Goal: Find specific page/section: Find specific page/section

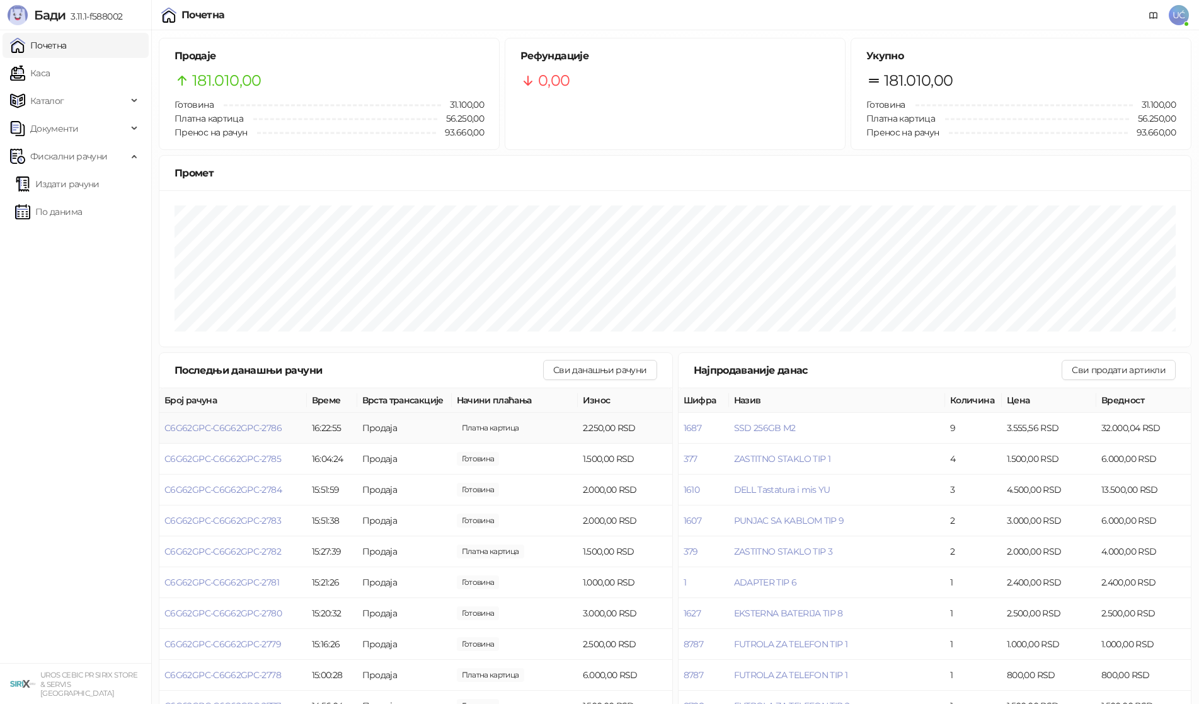
scroll to position [26, 0]
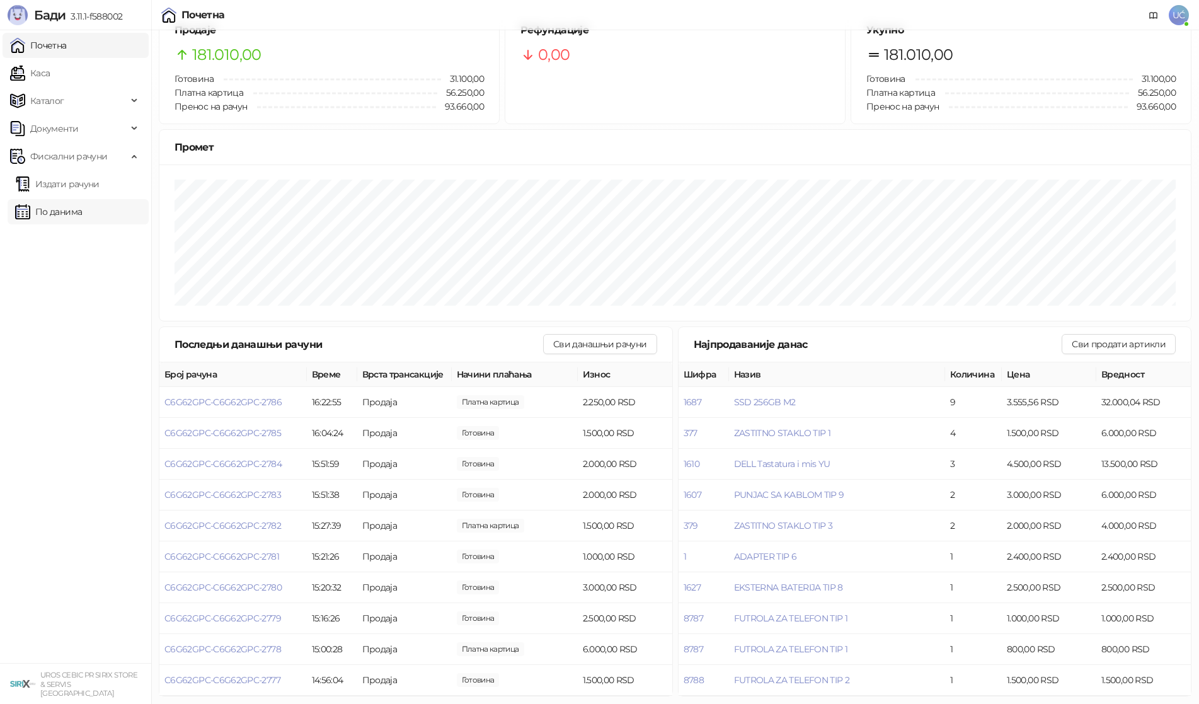
click at [74, 205] on link "По данима" at bounding box center [48, 211] width 67 height 25
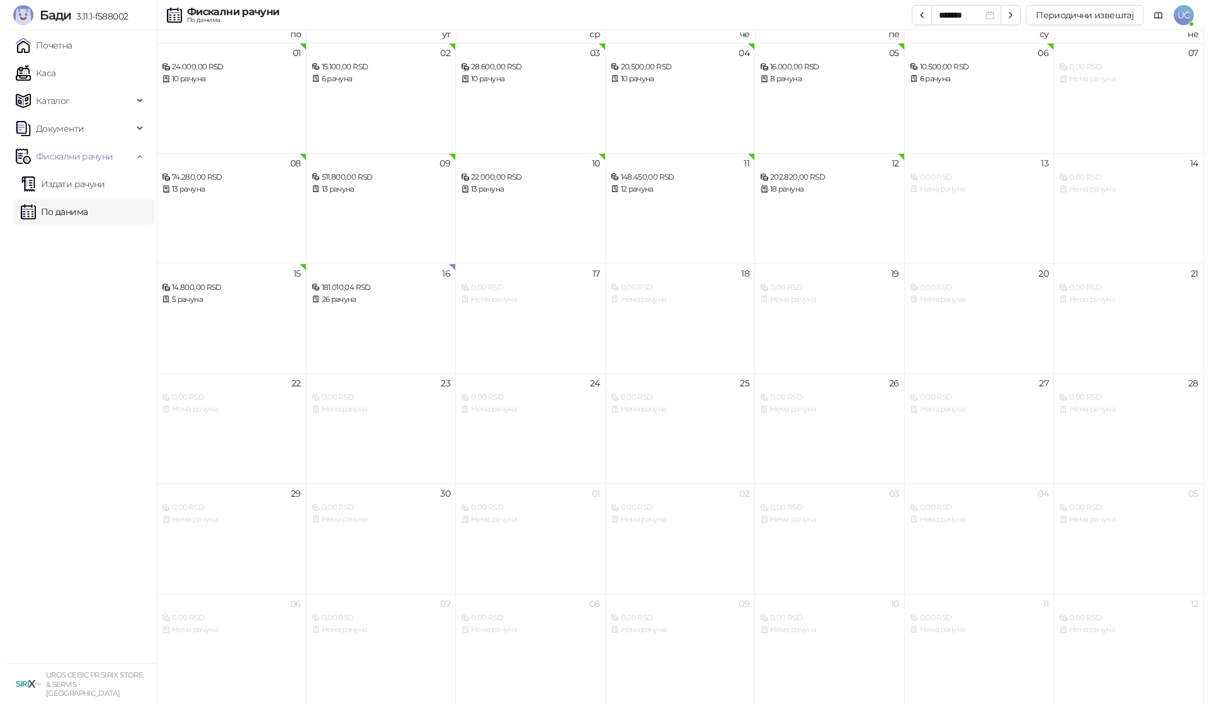
scroll to position [7, 0]
click at [838, 204] on div "12 202.820,00 RSD 18 рачуна" at bounding box center [825, 208] width 150 height 110
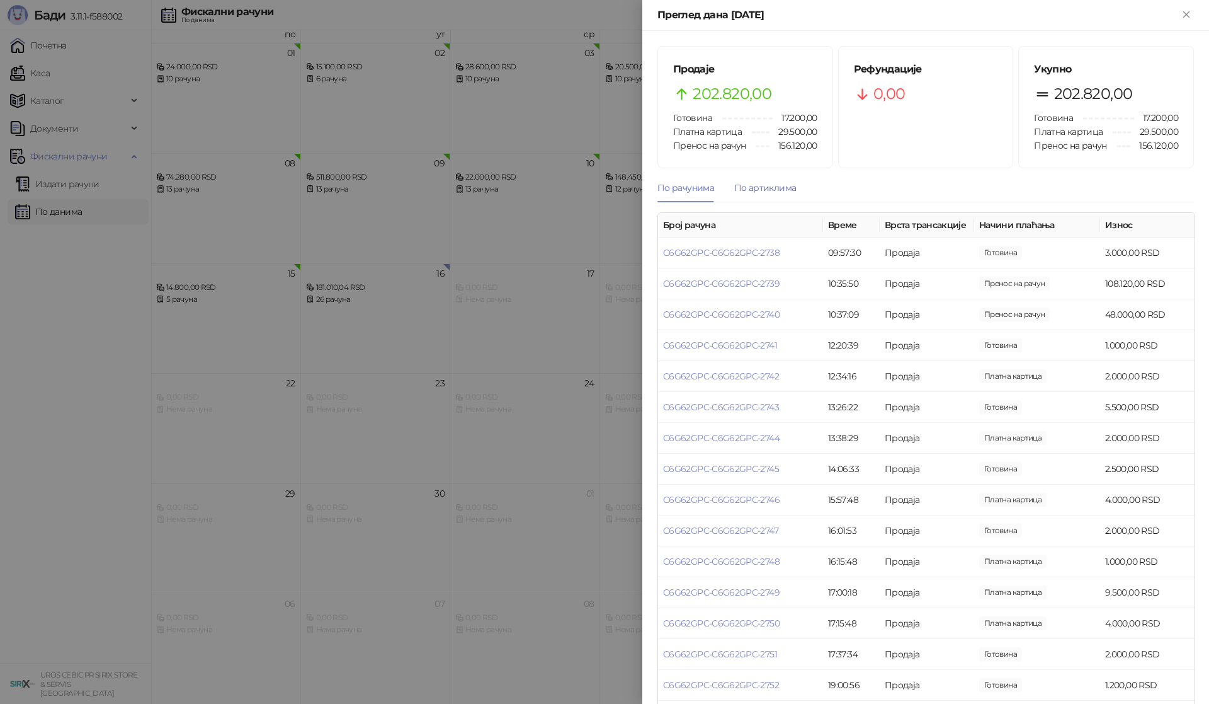
click at [779, 189] on div "По артиклима" at bounding box center [765, 188] width 62 height 14
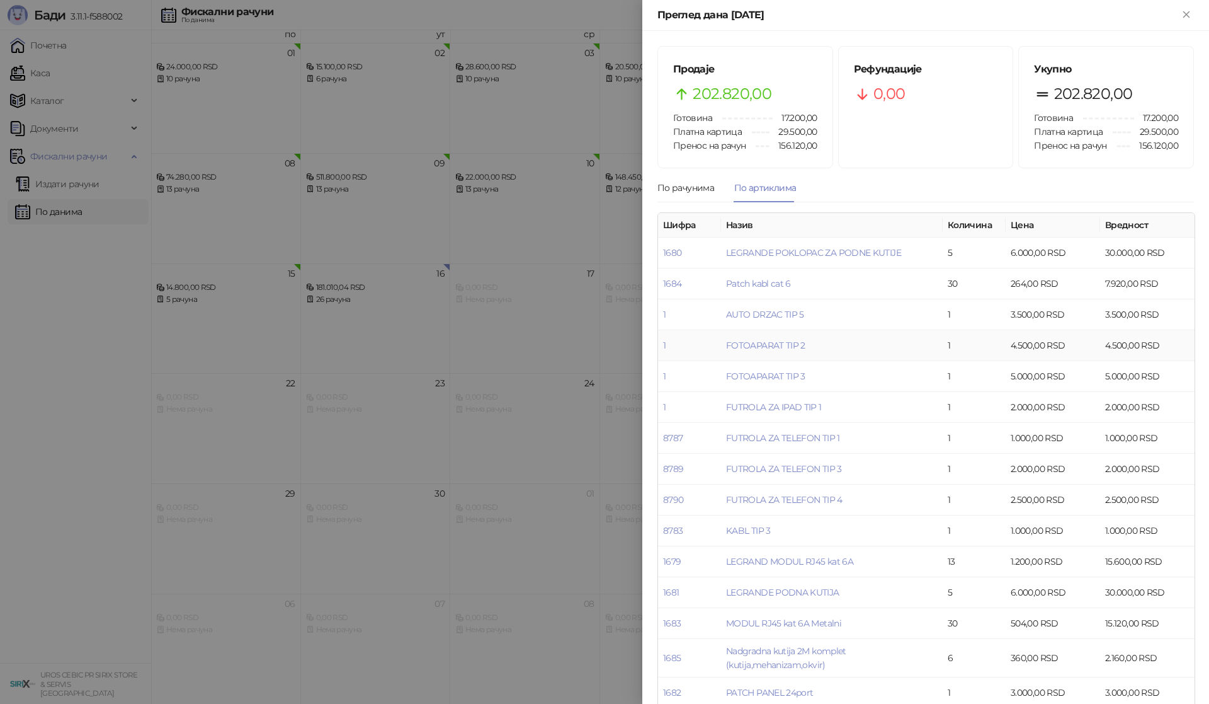
scroll to position [375, 0]
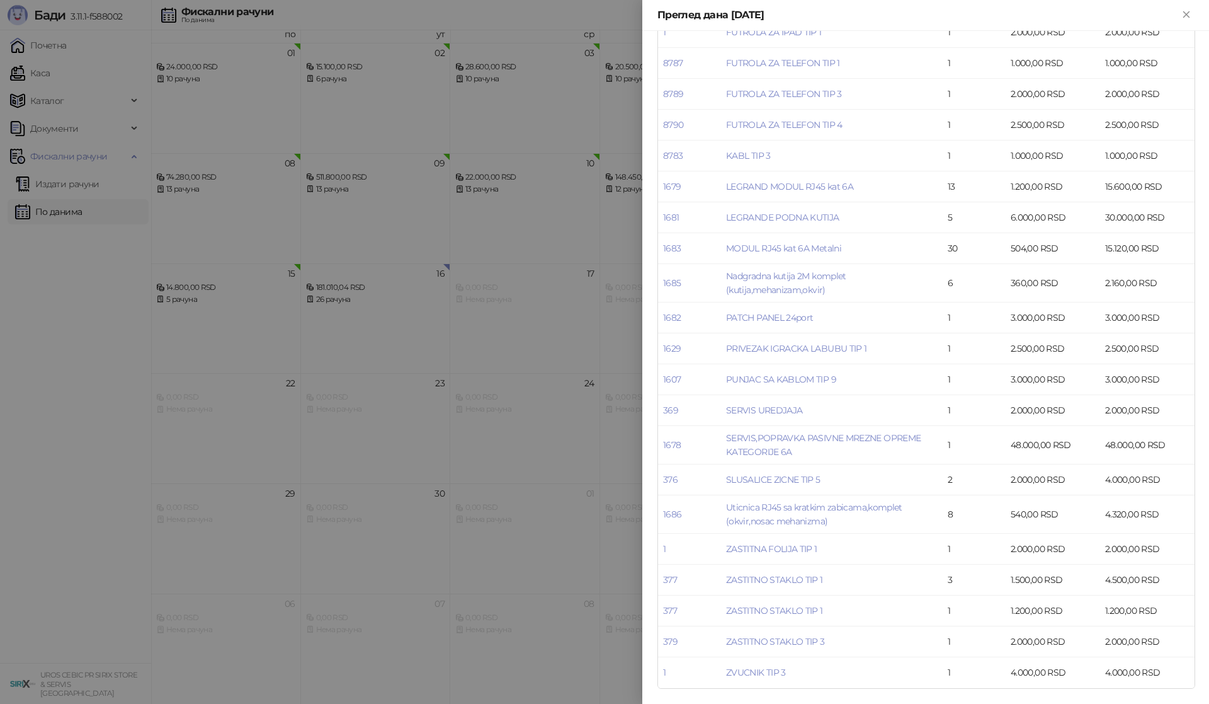
click at [56, 353] on div at bounding box center [604, 352] width 1209 height 704
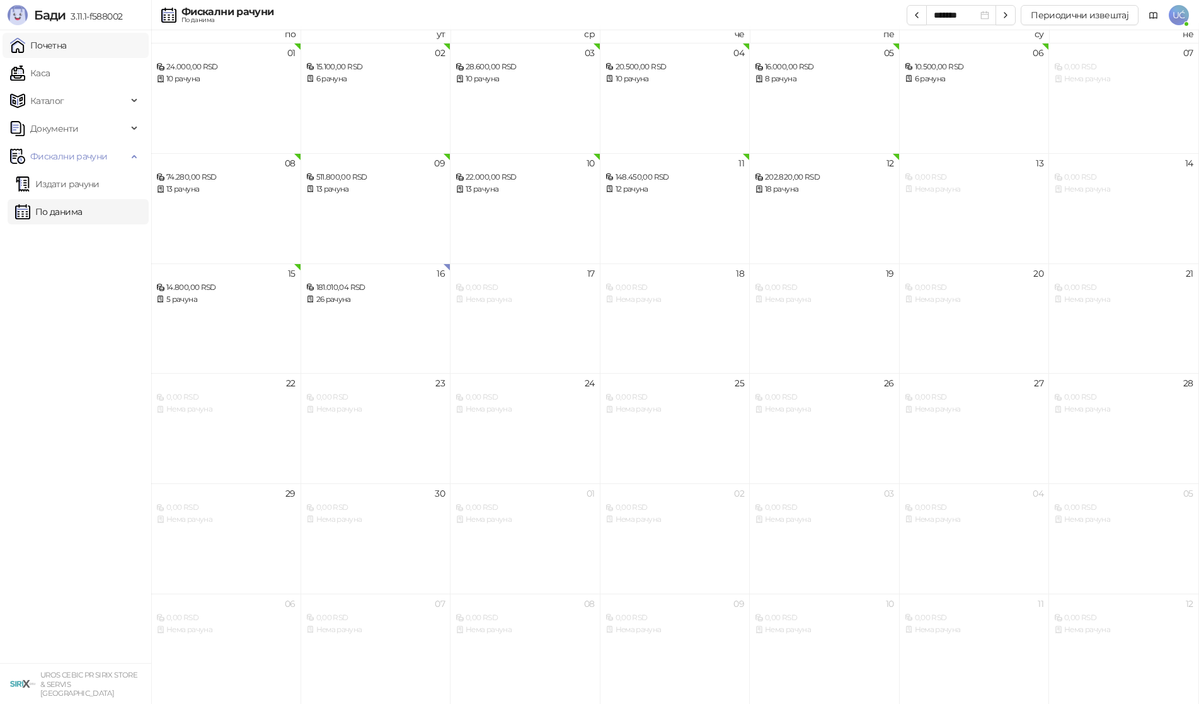
click at [67, 51] on link "Почетна" at bounding box center [38, 45] width 57 height 25
